Goal: Check status: Check status

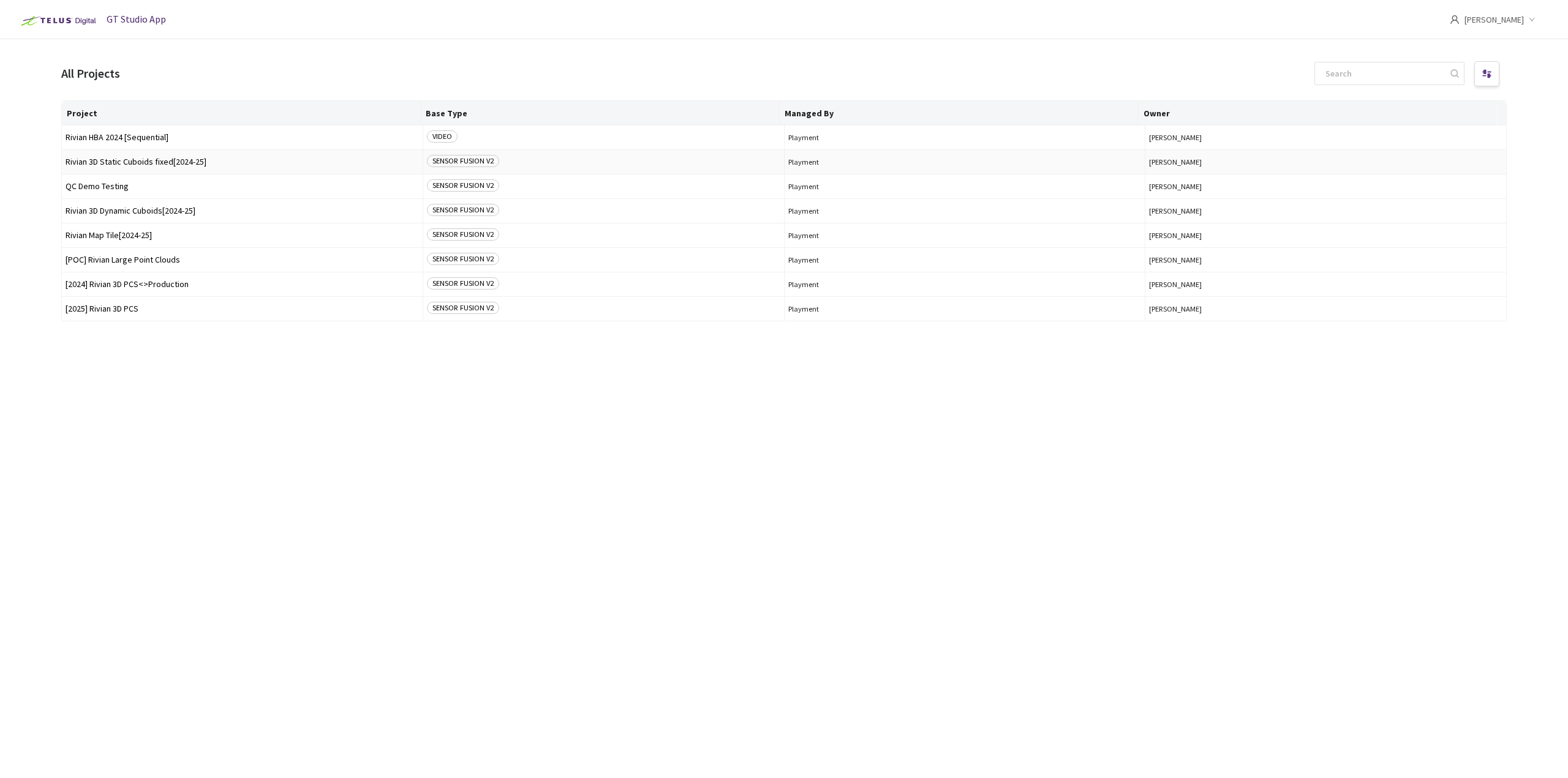
click at [236, 167] on td "Rivian 3D Static Cuboids fixed[2024-25]" at bounding box center [242, 162] width 362 height 25
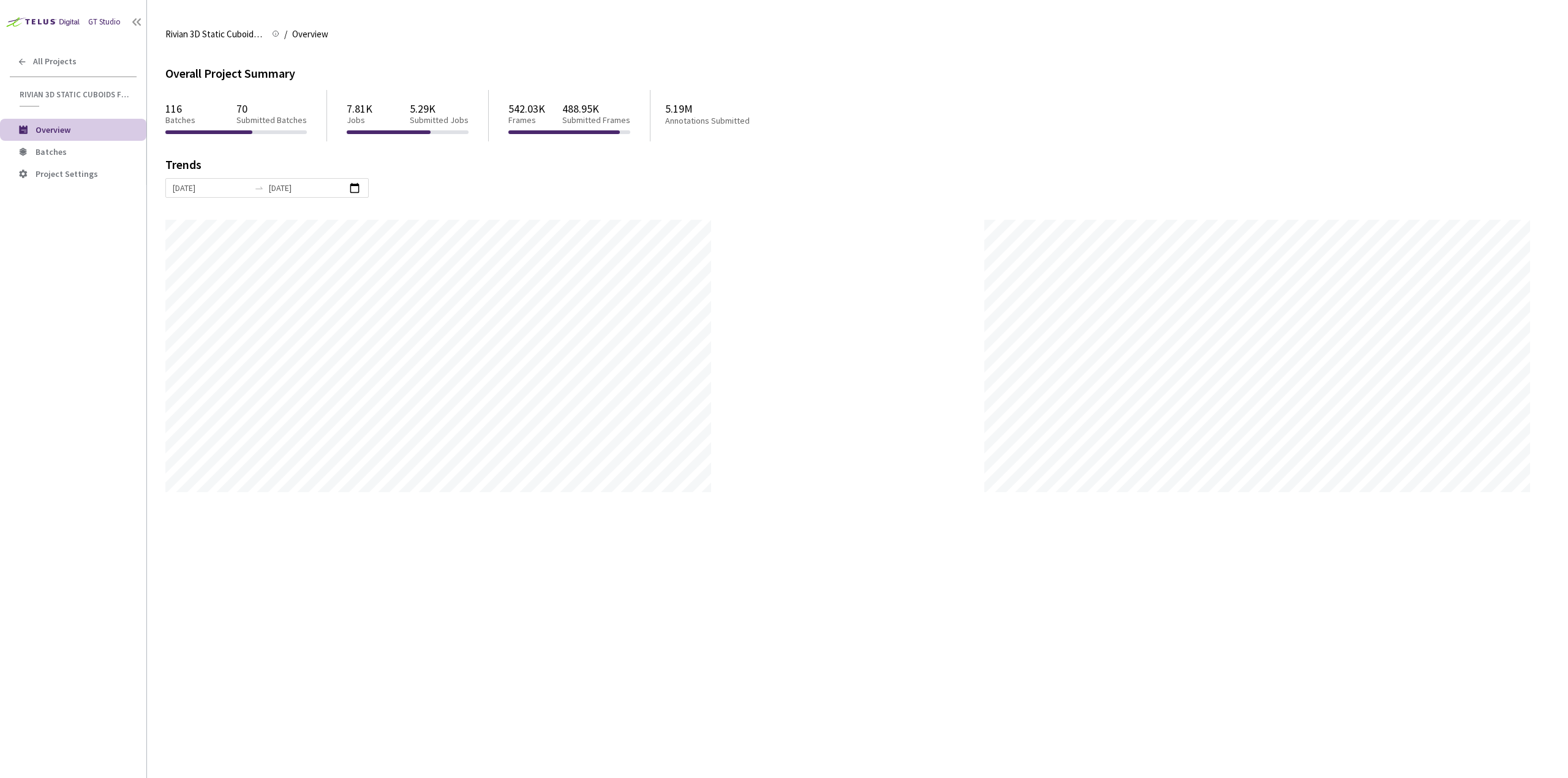
scroll to position [778, 1568]
click at [69, 158] on li "Batches" at bounding box center [73, 152] width 146 height 22
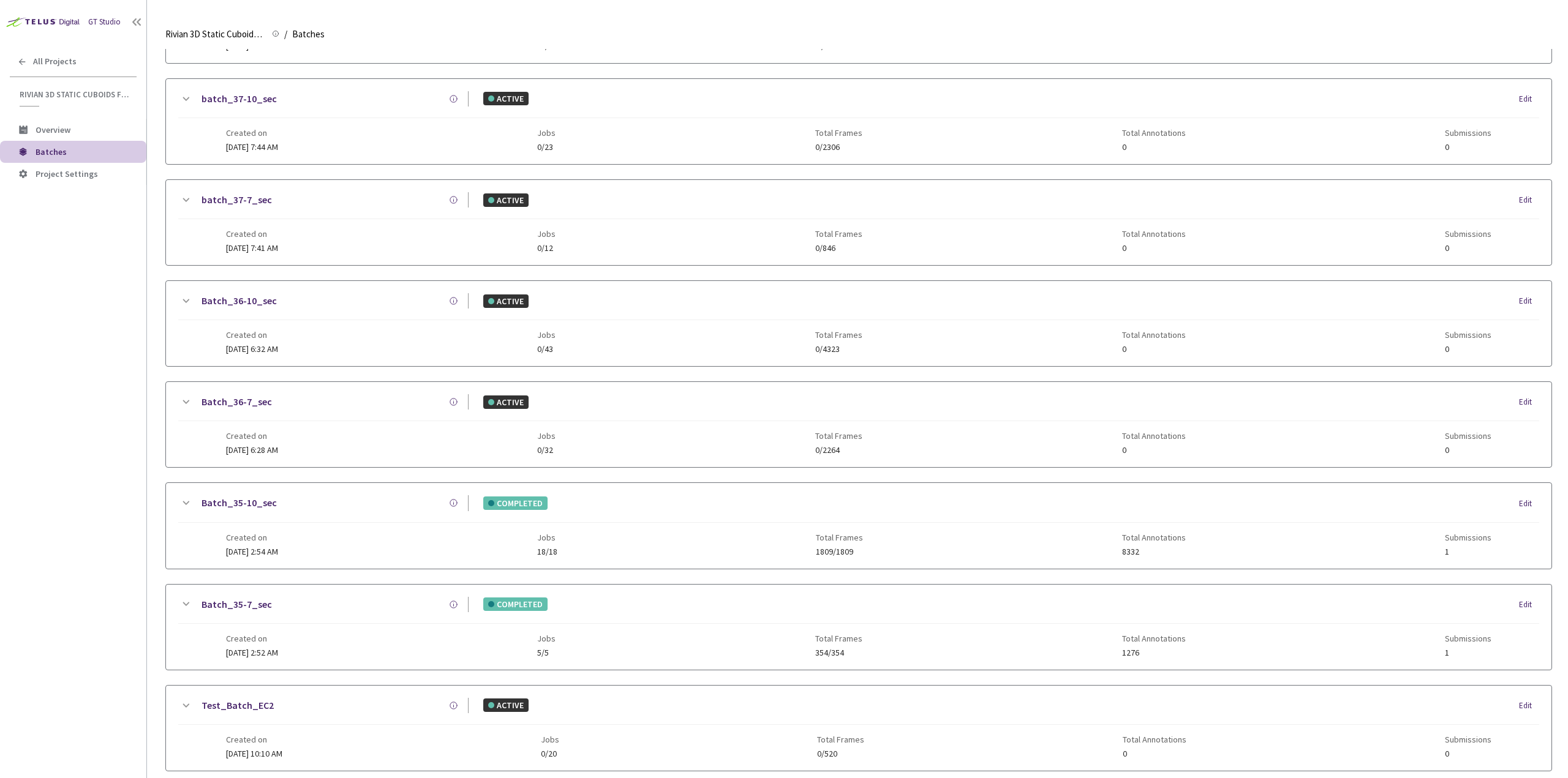
scroll to position [245, 0]
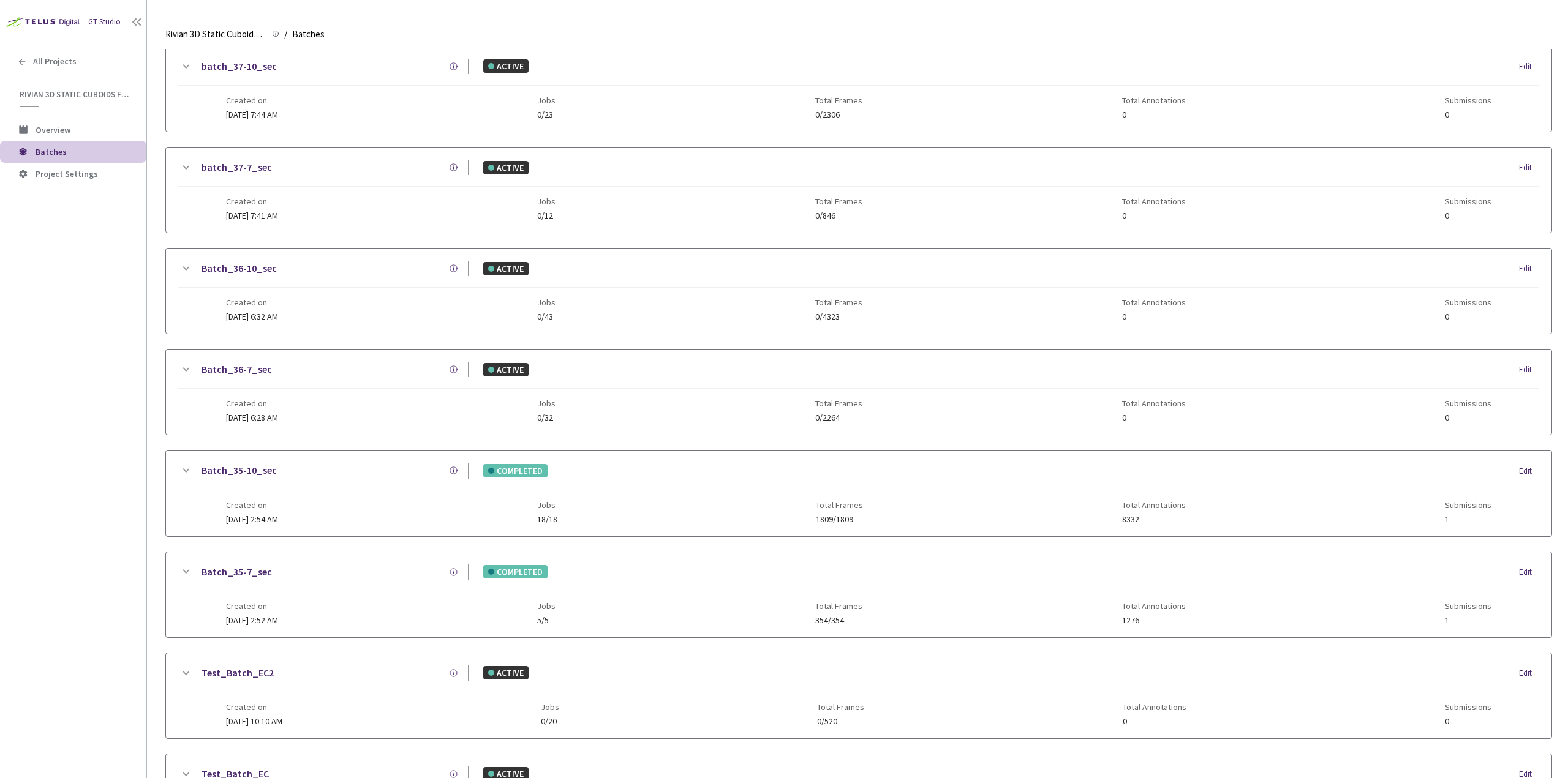
click at [278, 514] on span "[DATE] 2:54 AM" at bounding box center [252, 519] width 52 height 11
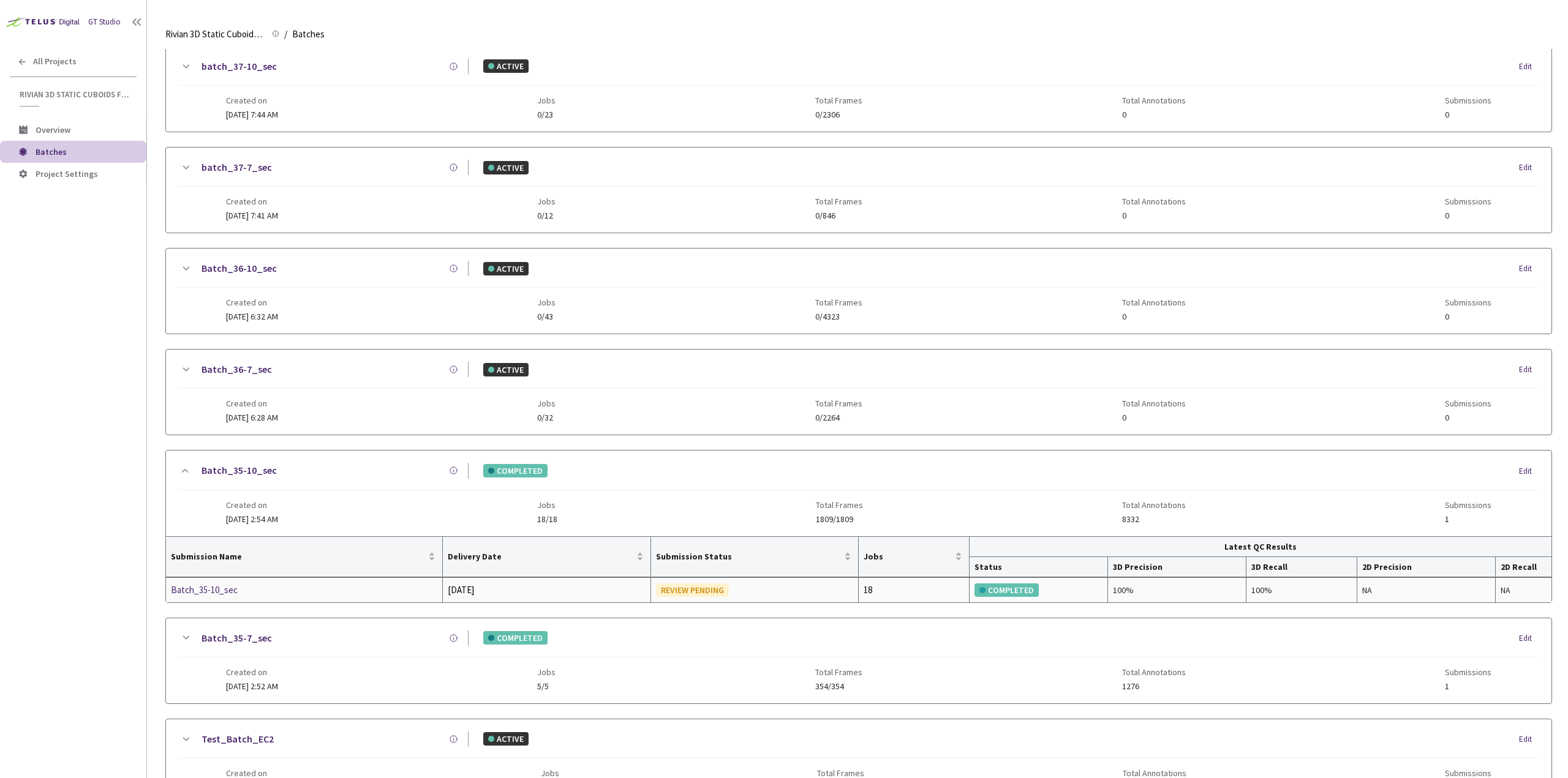
click at [225, 585] on div "Batch_35-10_sec" at bounding box center [236, 590] width 130 height 15
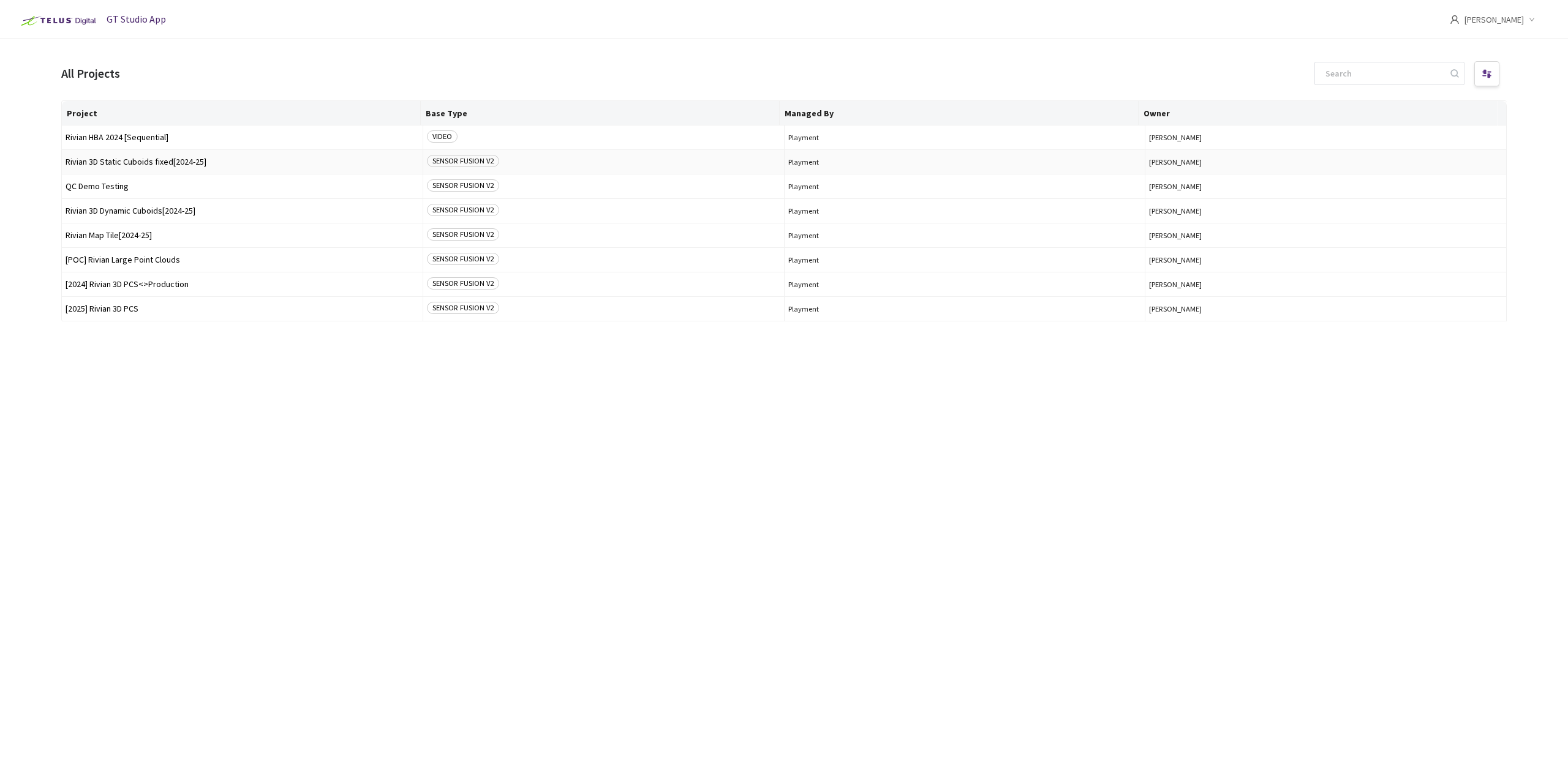
click at [239, 163] on span "Rivian 3D Static Cuboids fixed[2024-25]" at bounding box center [242, 162] width 354 height 9
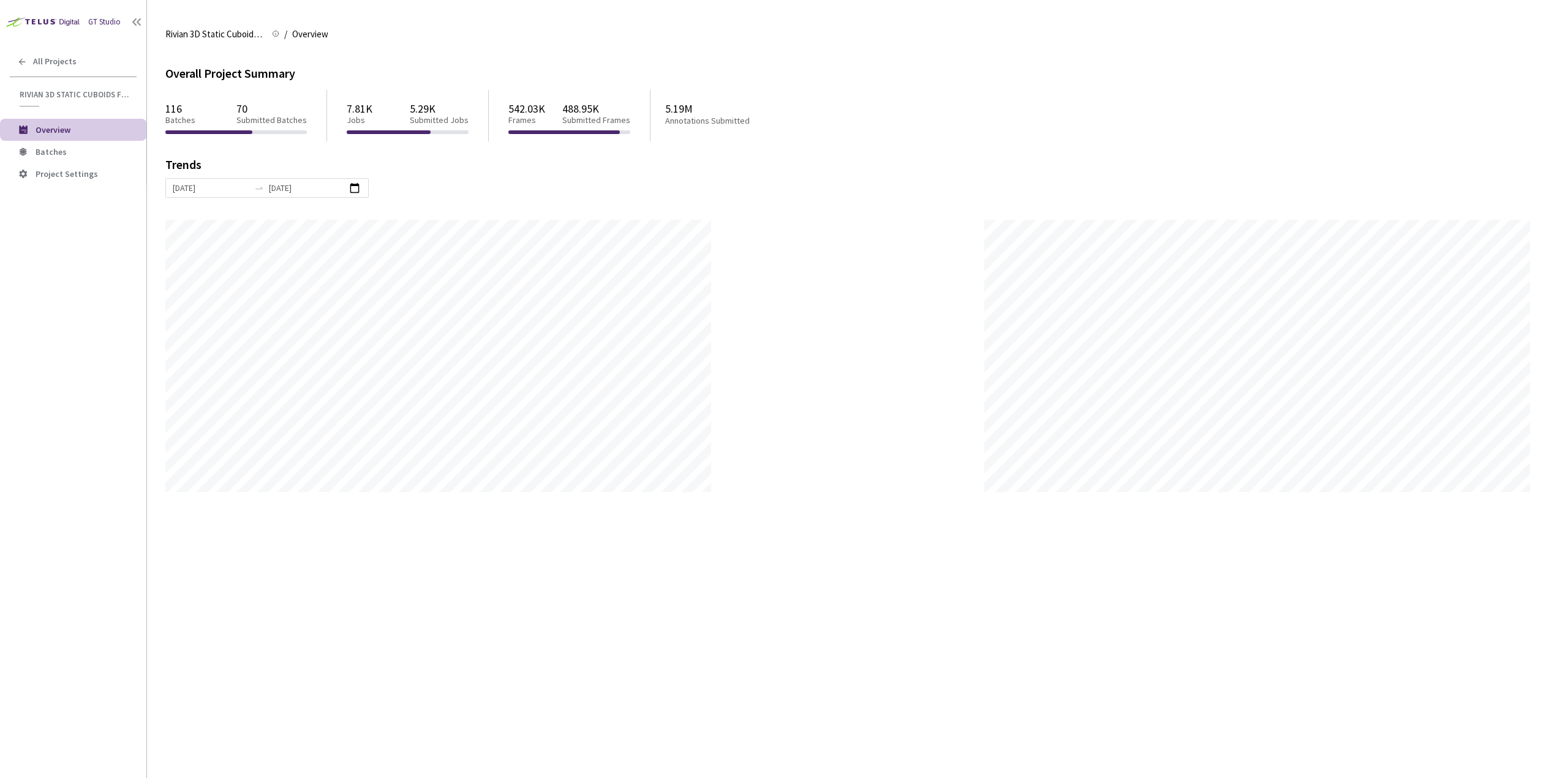
scroll to position [778, 1568]
click at [70, 150] on span "Batches" at bounding box center [86, 152] width 101 height 11
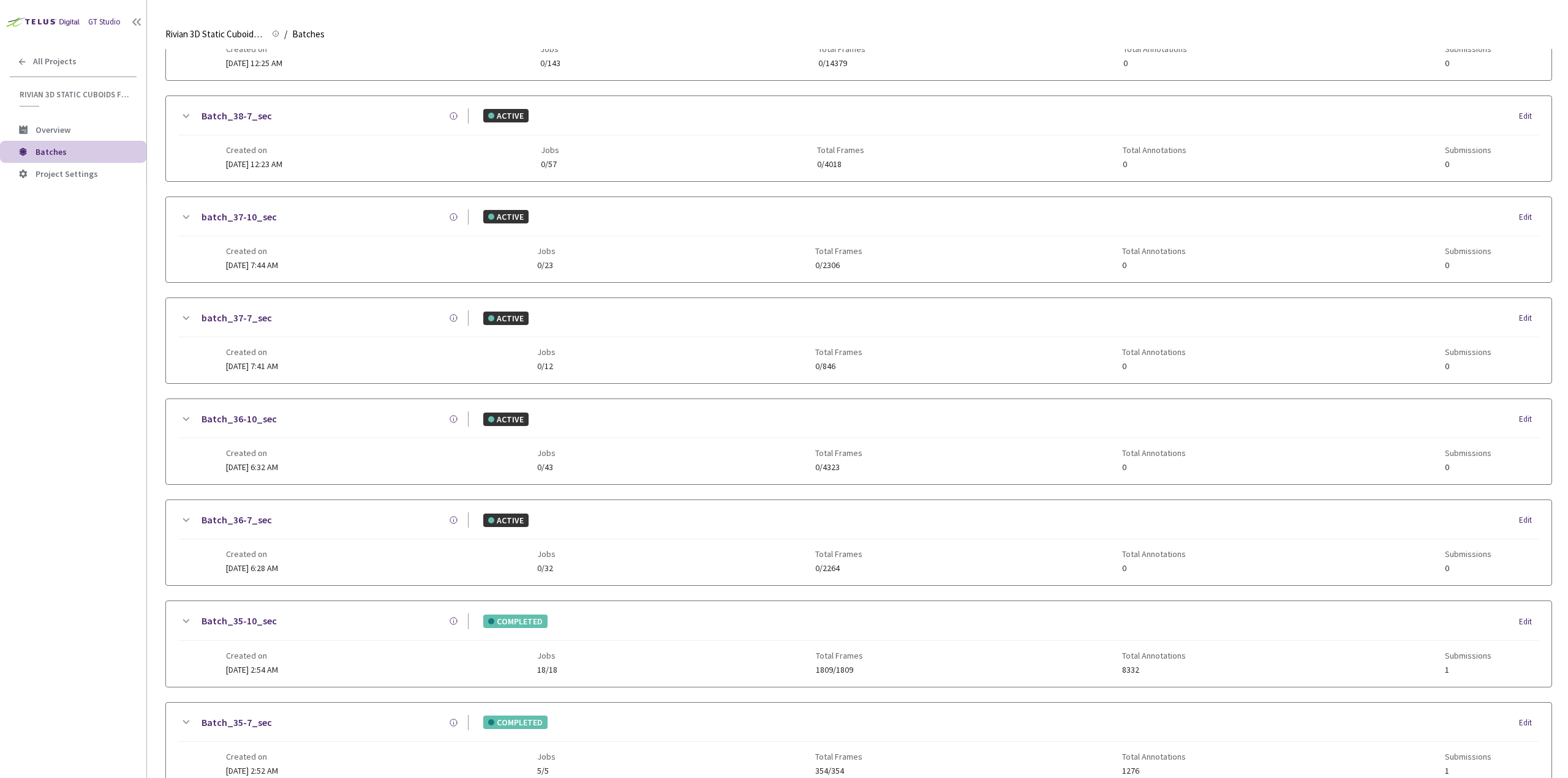
scroll to position [306, 0]
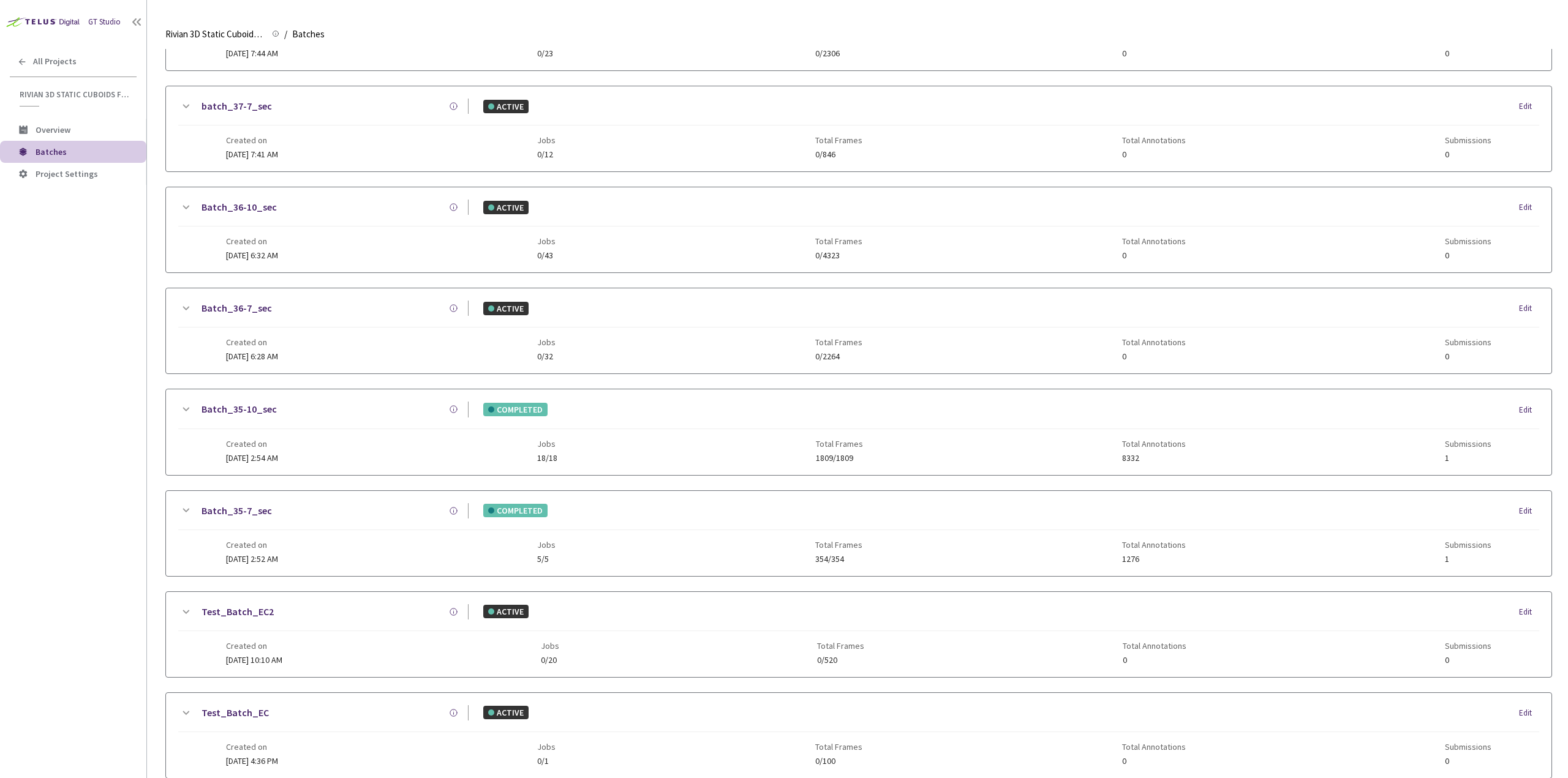
click at [322, 446] on div "Created on [DATE] 2:54 AM Jobs 18/18 Total Frames 1809/1809 Total Annotations 8…" at bounding box center [859, 446] width 1265 height 34
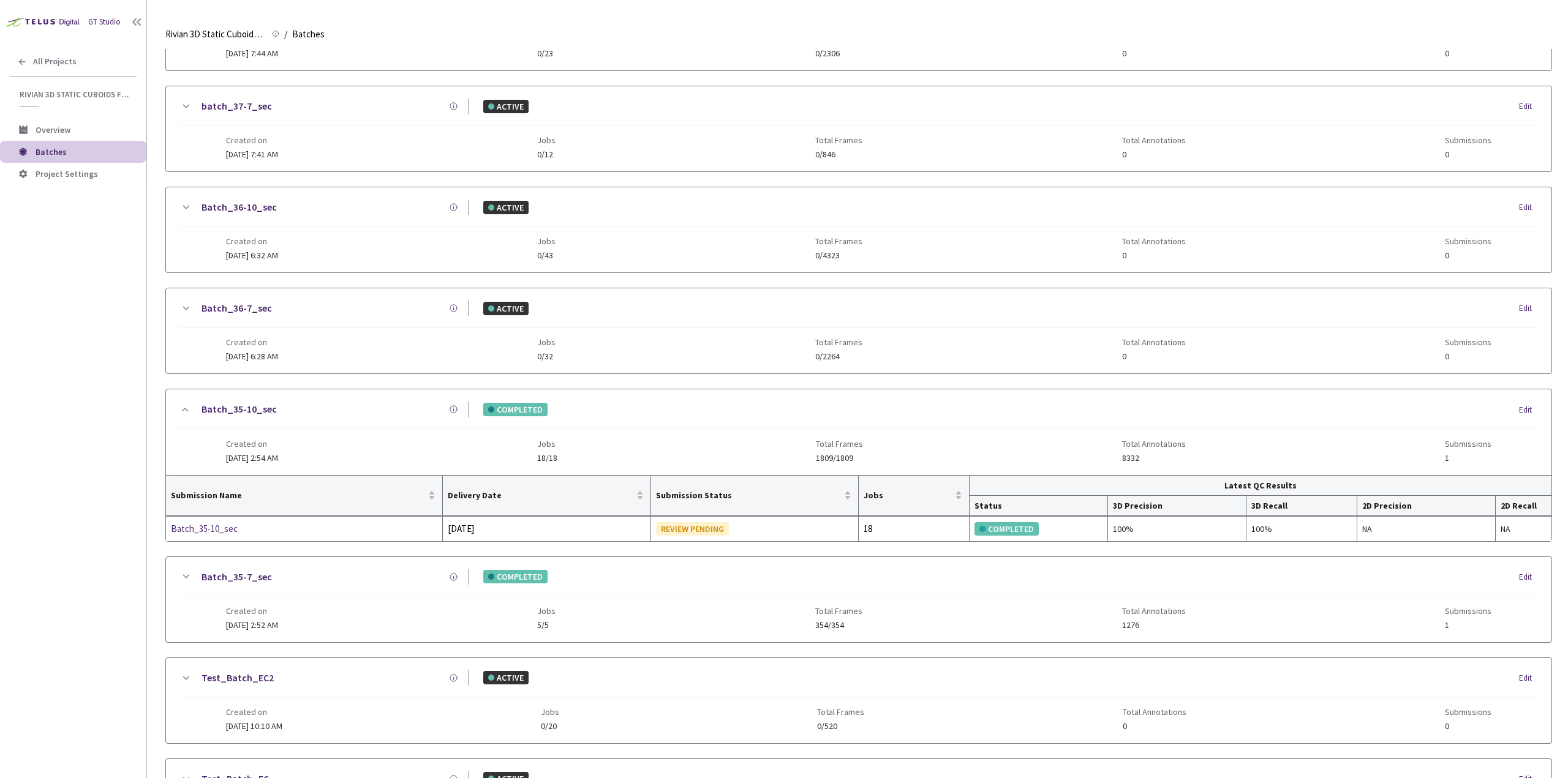
click at [327, 445] on div "Created on [DATE] 2:54 AM Jobs 18/18 Total Frames 1809/1809 Total Annotations 8…" at bounding box center [859, 446] width 1265 height 34
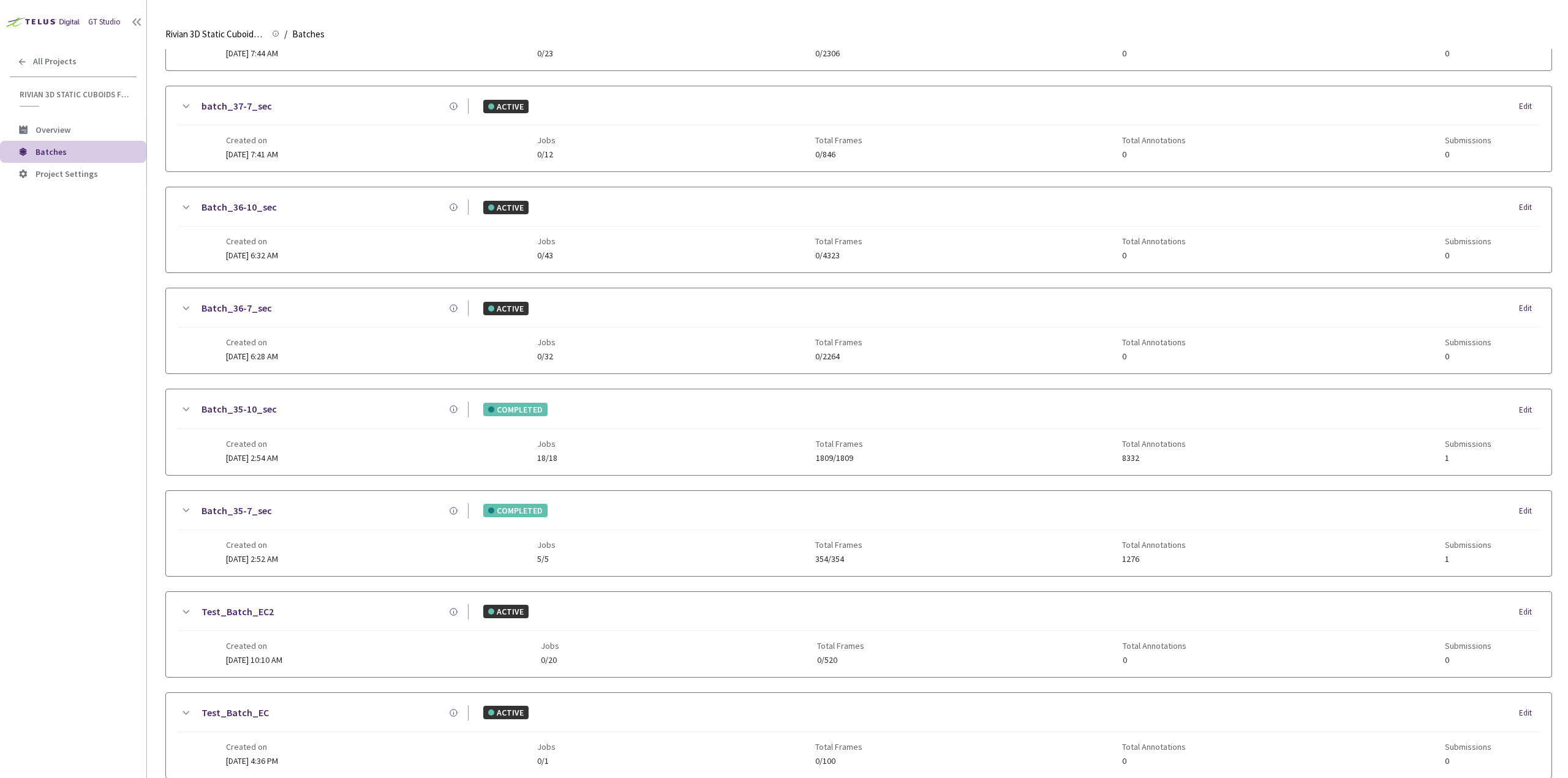
click at [333, 335] on div "Created on [DATE] 6:28 AM Jobs 0/32 Total Frames 0/2264 Total Annotations 0 Sub…" at bounding box center [859, 344] width 1265 height 34
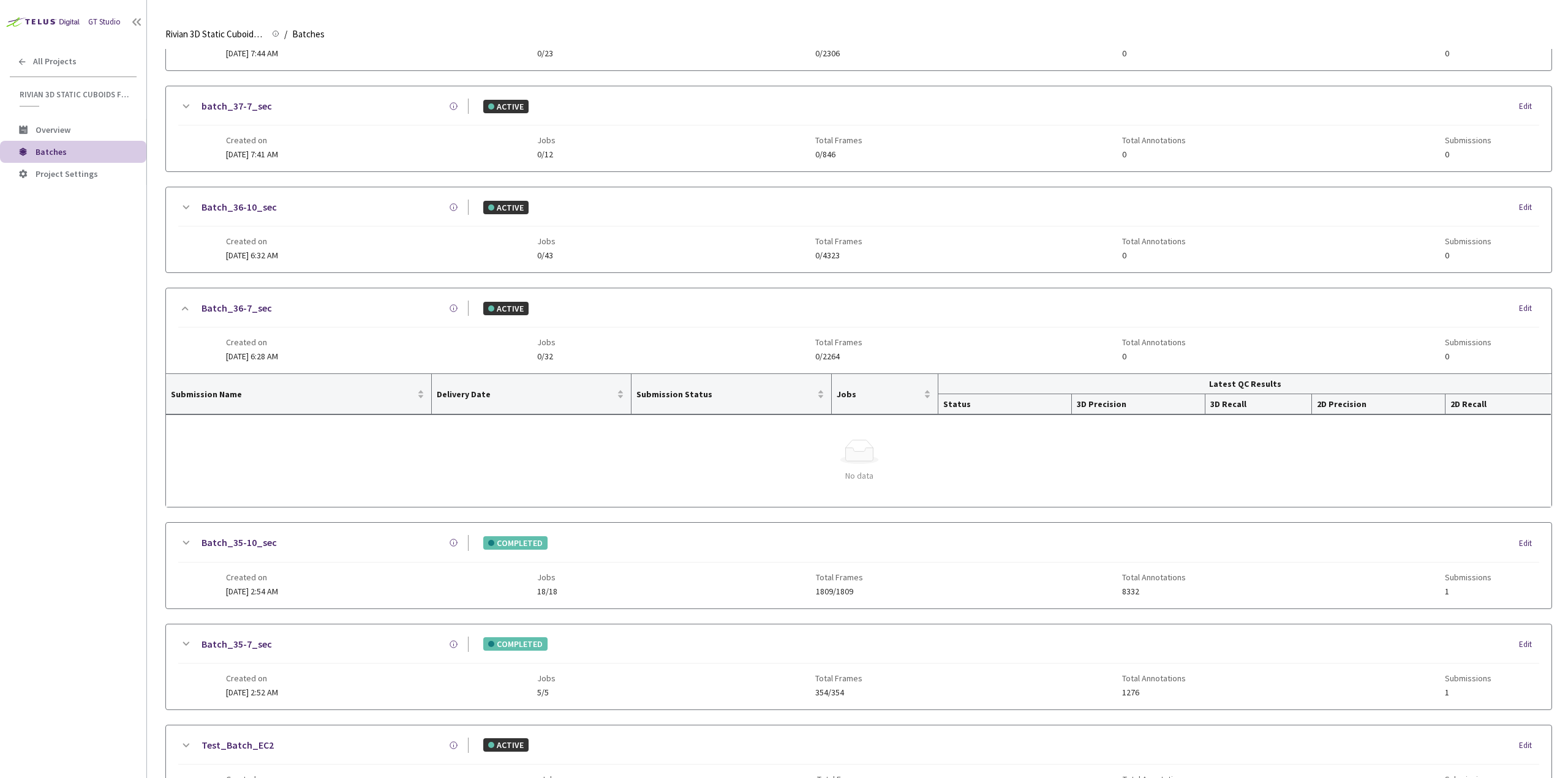
click at [341, 341] on div "Created on [DATE] 6:28 AM Jobs 0/32 Total Frames 0/2264 Total Annotations 0 Sub…" at bounding box center [859, 344] width 1265 height 34
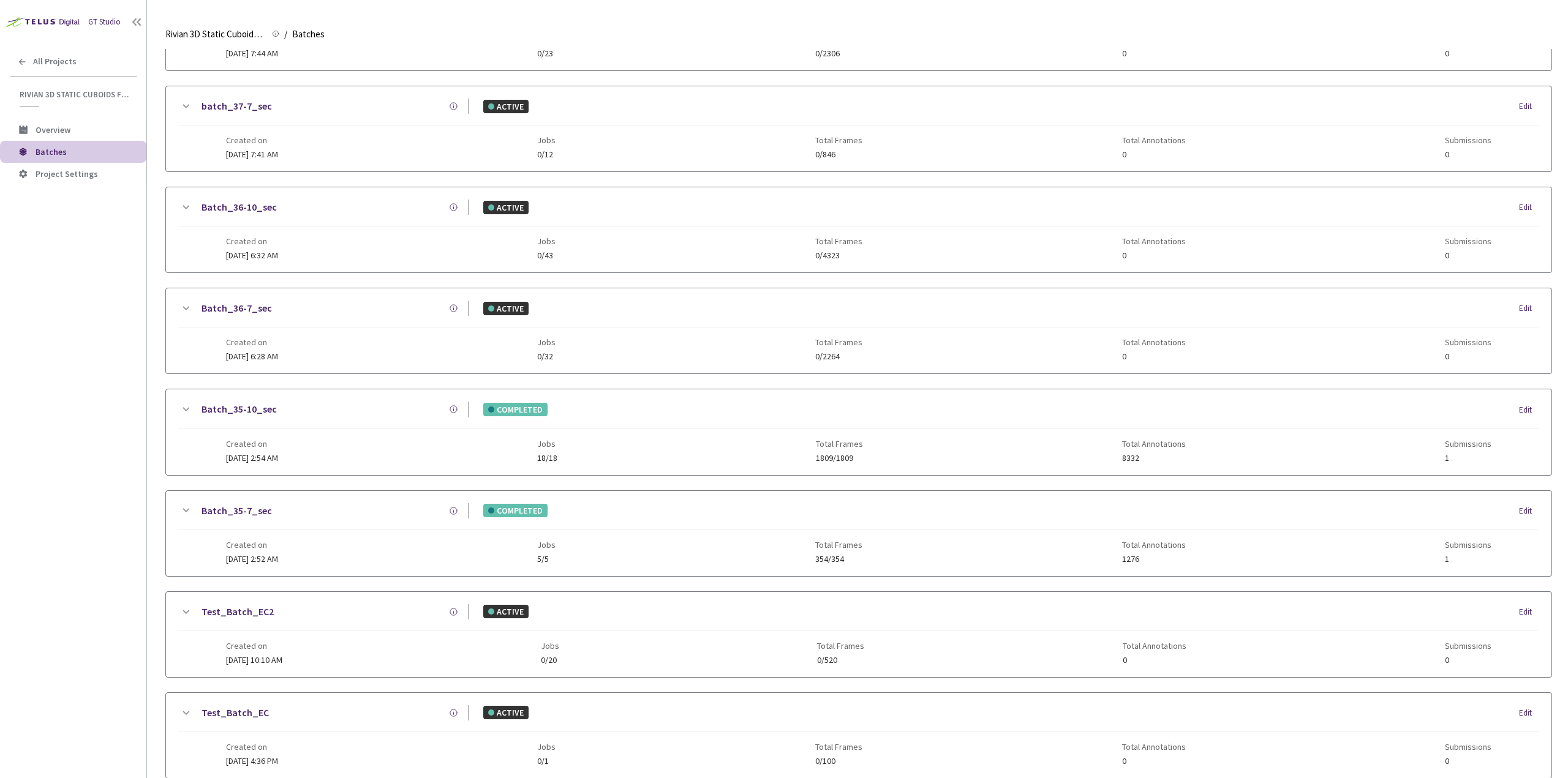
click at [331, 233] on div "Created on [DATE] 6:32 AM Jobs 0/43 Total Frames 0/4323 Total Annotations 0 Sub…" at bounding box center [859, 243] width 1265 height 34
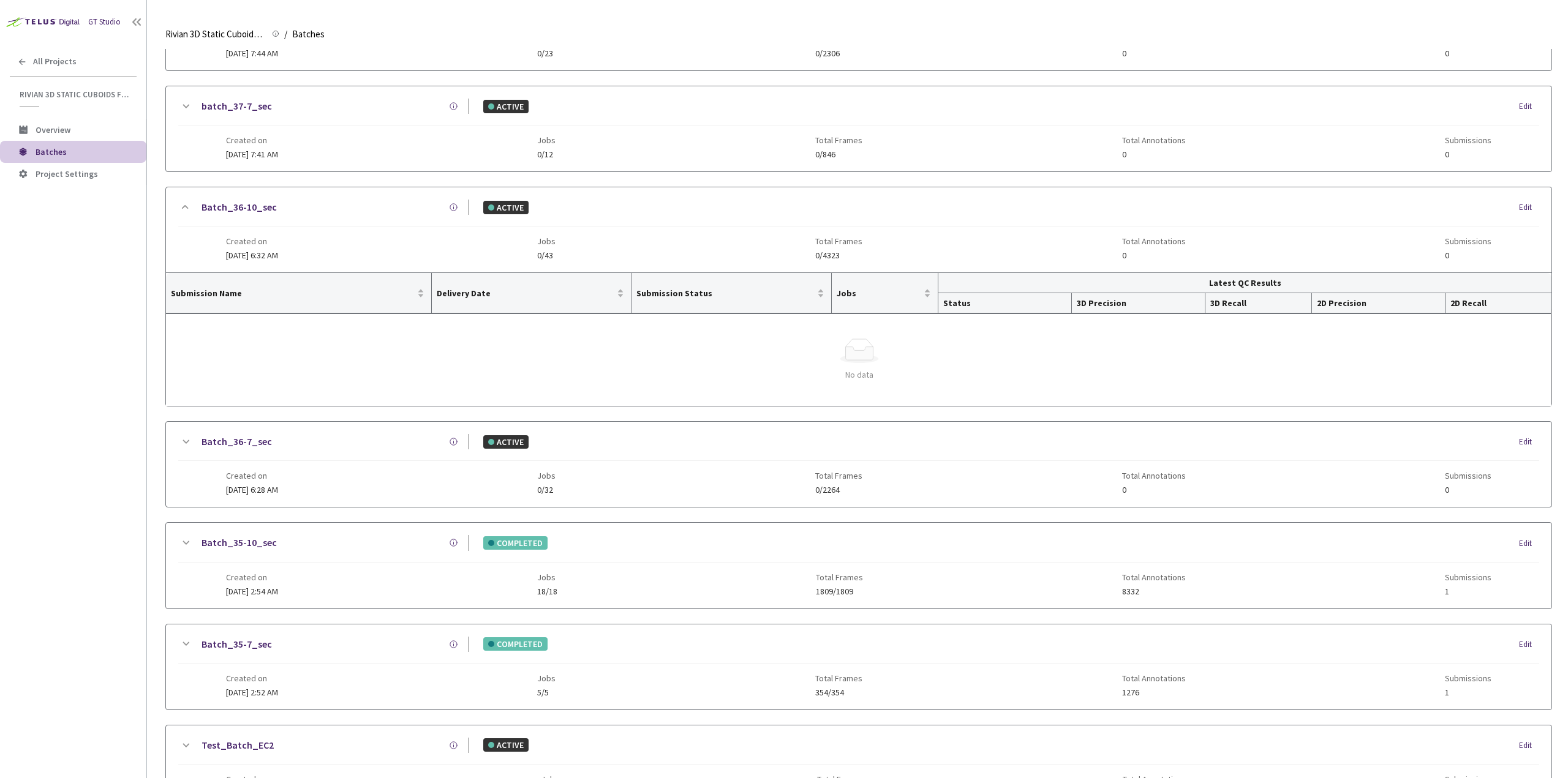
click at [333, 243] on div "Created on [DATE] 6:32 AM Jobs 0/43 Total Frames 0/4323 Total Annotations 0 Sub…" at bounding box center [859, 243] width 1265 height 34
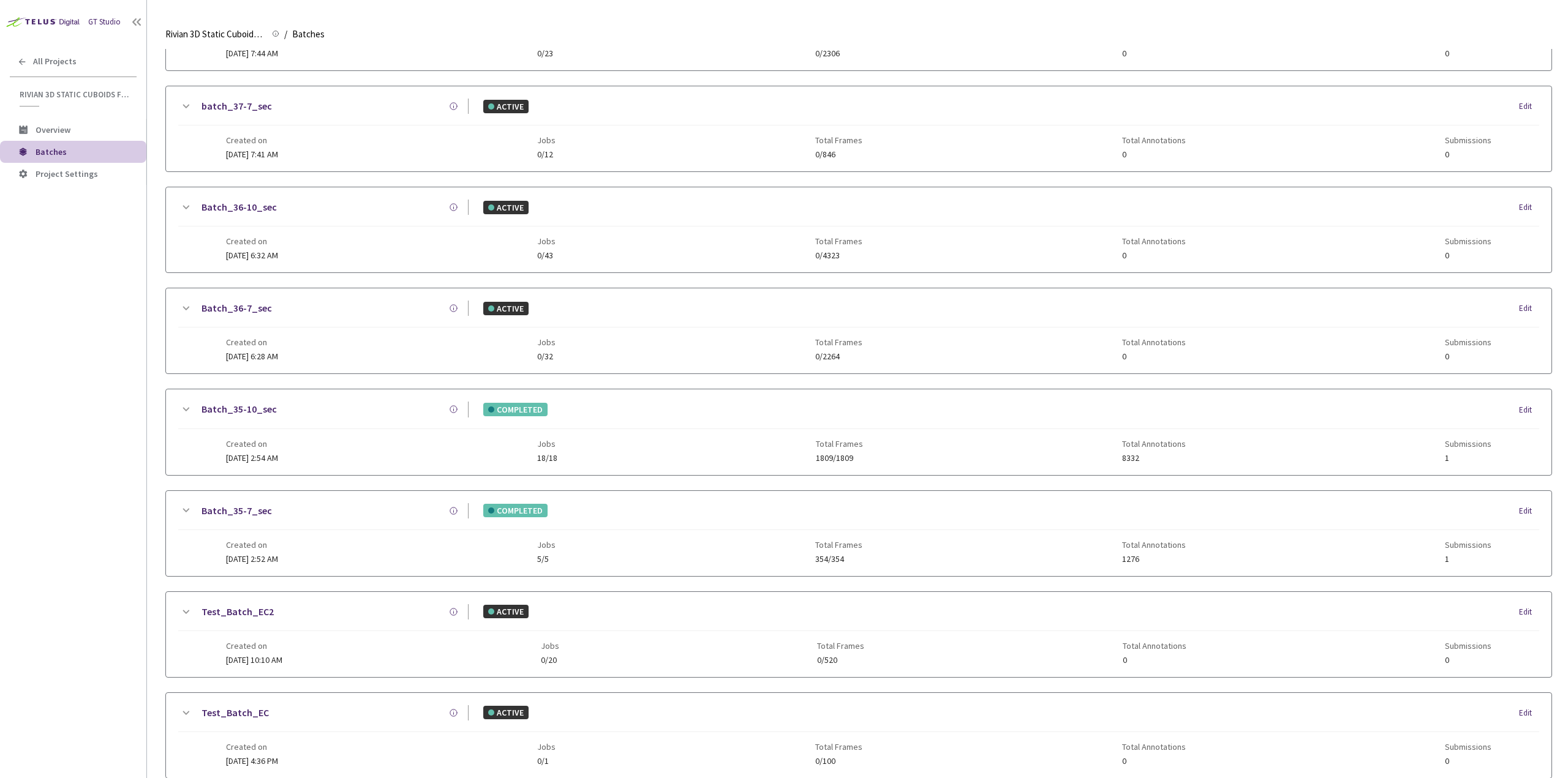
click at [278, 152] on span "[DATE] 7:41 AM" at bounding box center [252, 154] width 52 height 11
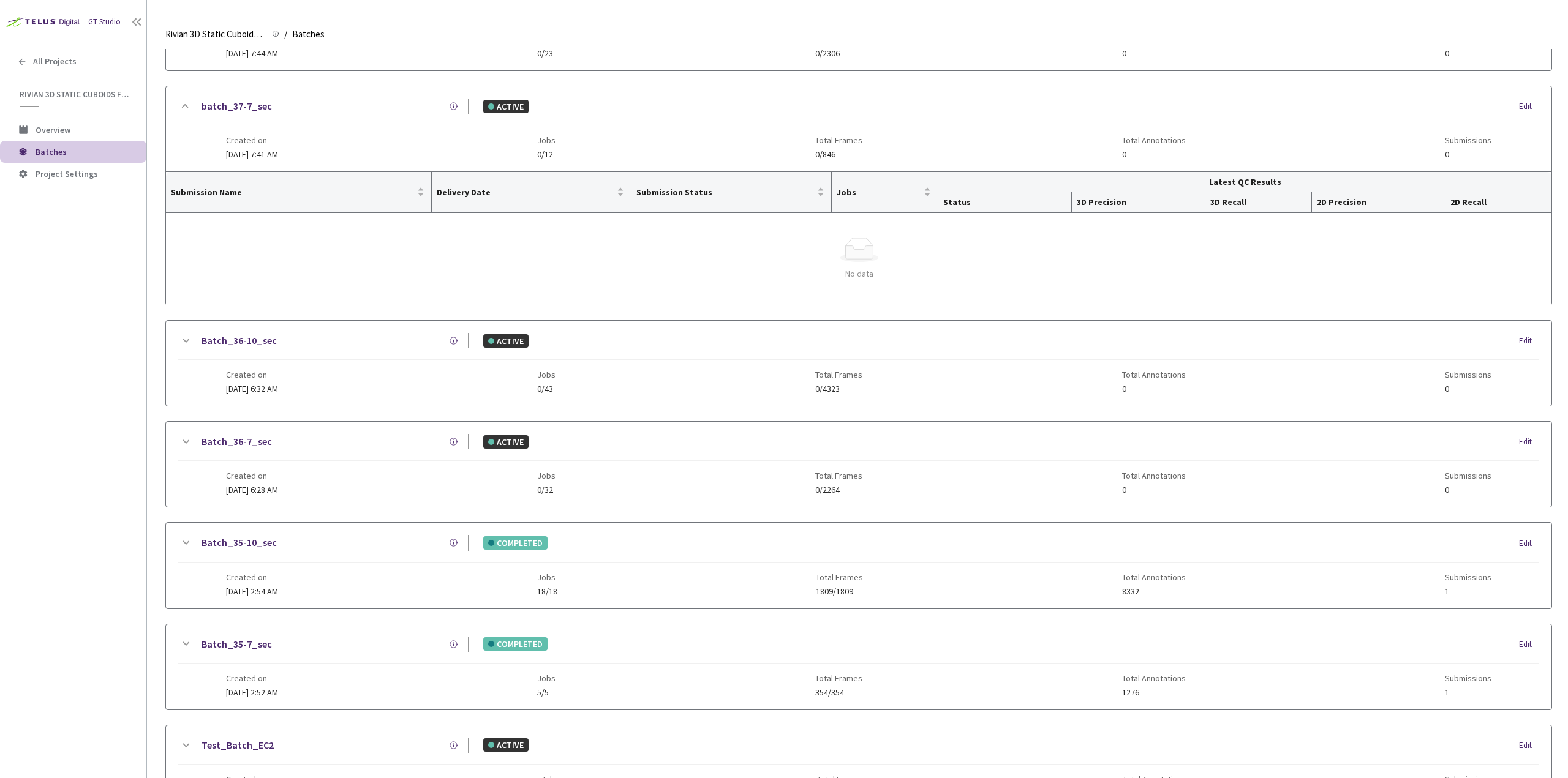
click at [310, 148] on div "Created on [DATE] 7:41 AM Jobs 0/12 Total Frames 0/846 Total Annotations 0 Subm…" at bounding box center [859, 142] width 1265 height 34
